Goal: Task Accomplishment & Management: Manage account settings

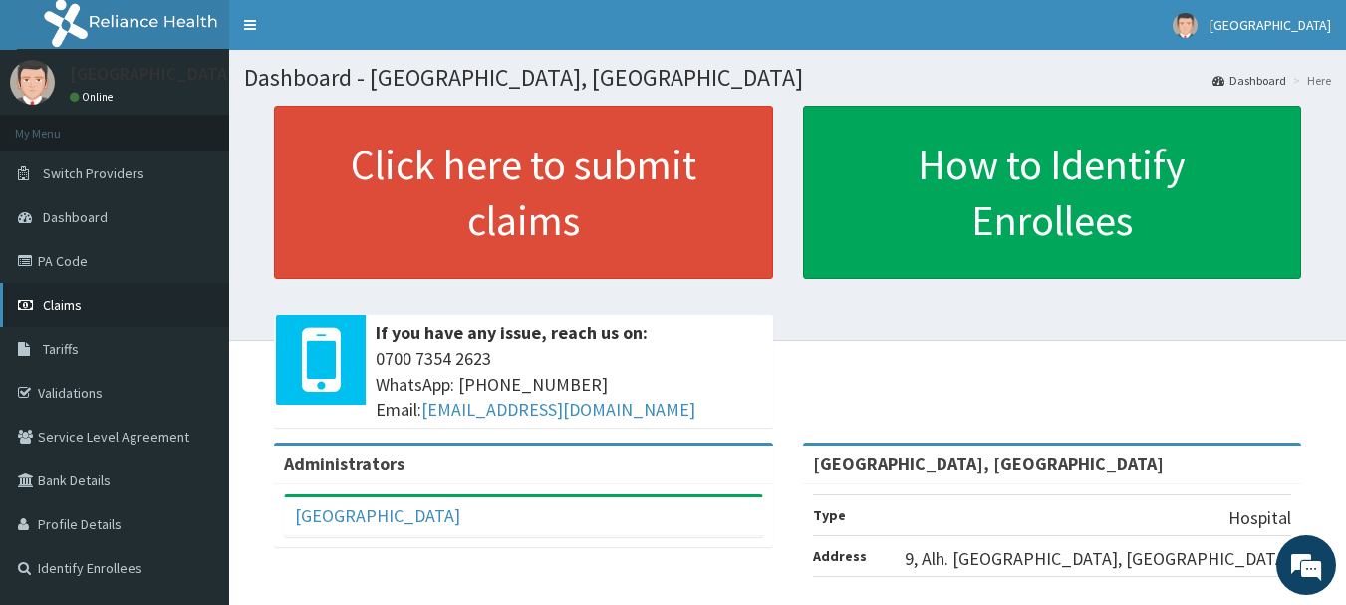
click at [53, 310] on span "Claims" at bounding box center [62, 305] width 39 height 18
